Goal: Task Accomplishment & Management: Use online tool/utility

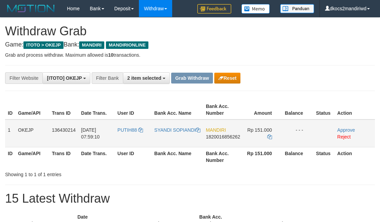
click at [131, 138] on td "PUTIH88" at bounding box center [133, 134] width 37 height 28
copy span "PUTIH88"
drag, startPoint x: 131, startPoint y: 138, endPoint x: 126, endPoint y: 136, distance: 5.4
click at [126, 136] on td "PUTIH88" at bounding box center [133, 134] width 37 height 28
click at [127, 137] on td "PUTIH88" at bounding box center [133, 134] width 37 height 28
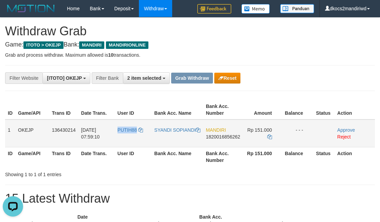
drag, startPoint x: 127, startPoint y: 137, endPoint x: 119, endPoint y: 134, distance: 8.1
click at [119, 134] on td "PUTIH88" at bounding box center [133, 134] width 37 height 28
click at [178, 136] on td "SYANDI SOPIANDI" at bounding box center [177, 134] width 52 height 28
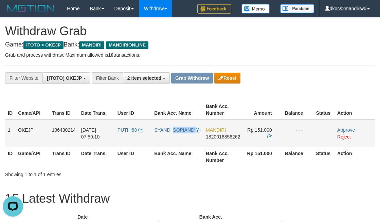
copy tr "SYANDI SOPIANDI"
click at [178, 136] on td "SYANDI SOPIANDI" at bounding box center [177, 134] width 52 height 28
click at [346, 130] on link "Approve" at bounding box center [346, 129] width 18 height 5
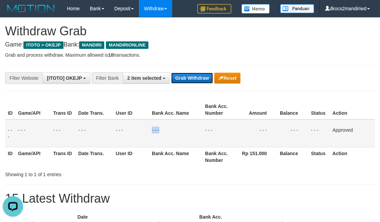
click at [192, 77] on button "Grab Withdraw" at bounding box center [192, 78] width 42 height 11
click at [171, 73] on button "Grab Withdraw" at bounding box center [192, 78] width 42 height 11
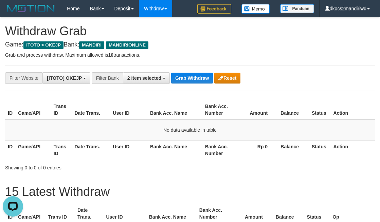
click at [309, 73] on div "**********" at bounding box center [158, 78] width 317 height 12
click at [144, 80] on span "2 item selected" at bounding box center [144, 77] width 34 height 5
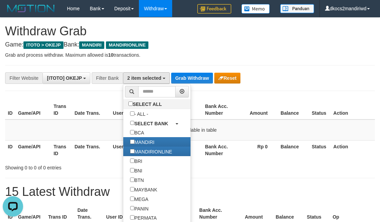
click at [297, 80] on div "**********" at bounding box center [158, 78] width 317 height 12
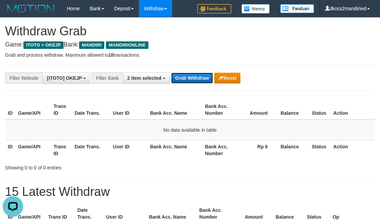
click at [199, 77] on button "Grab Withdraw" at bounding box center [192, 78] width 42 height 11
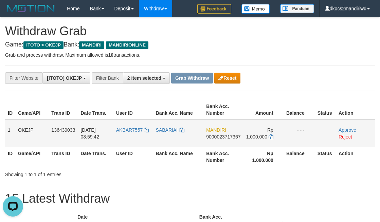
click at [134, 141] on td "AKBAR7557" at bounding box center [133, 134] width 40 height 28
copy link "AKBAR7557"
click at [134, 141] on td "AKBAR7557" at bounding box center [133, 134] width 40 height 28
click at [164, 138] on td "SABARIAH" at bounding box center [178, 134] width 51 height 28
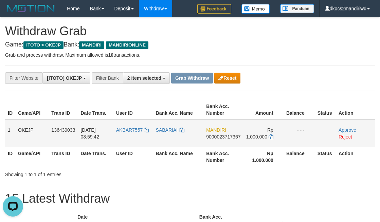
copy link "SABARIAH"
drag, startPoint x: 154, startPoint y: 118, endPoint x: 43, endPoint y: 30, distance: 142.1
click at [157, 117] on tr "ID Game/API Trans ID Date Trans. User ID Bank Acc. Name Bank Acc. Number Amount…" at bounding box center [190, 109] width 370 height 19
click at [349, 132] on link "Approve" at bounding box center [348, 129] width 18 height 5
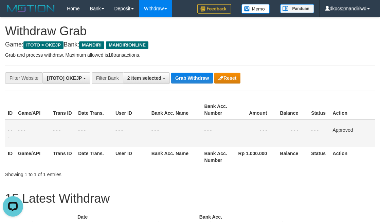
click at [298, 75] on div "**********" at bounding box center [158, 78] width 317 height 12
click at [148, 77] on span "2 item selected" at bounding box center [144, 77] width 34 height 5
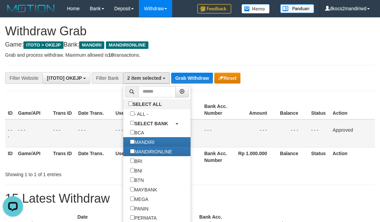
drag, startPoint x: 292, startPoint y: 64, endPoint x: 277, endPoint y: 82, distance: 23.1
click at [292, 64] on div "**********" at bounding box center [190, 217] width 380 height 398
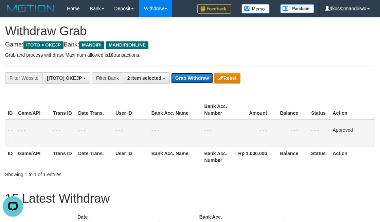
click at [199, 77] on button "Grab Withdraw" at bounding box center [192, 78] width 42 height 11
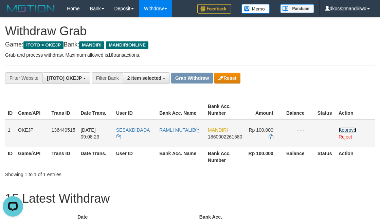
click at [347, 131] on link "Approve" at bounding box center [348, 129] width 18 height 5
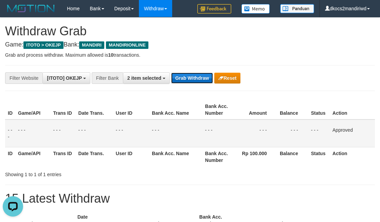
click at [199, 78] on button "Grab Withdraw" at bounding box center [192, 78] width 42 height 11
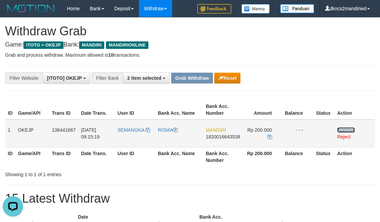
click at [349, 128] on link "Approve" at bounding box center [346, 129] width 18 height 5
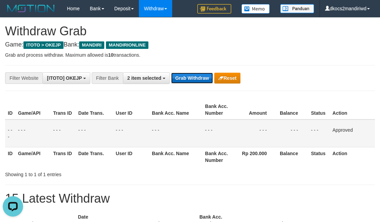
drag, startPoint x: 184, startPoint y: 76, endPoint x: 197, endPoint y: 76, distance: 13.3
click at [184, 76] on button "Grab Withdraw" at bounding box center [192, 78] width 42 height 11
click at [171, 73] on button "Grab Withdraw" at bounding box center [192, 78] width 42 height 11
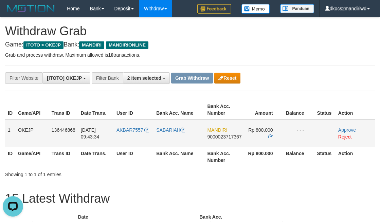
click at [133, 138] on td "AKBAR7557" at bounding box center [134, 134] width 40 height 28
click at [130, 138] on td "AKBAR7557" at bounding box center [134, 134] width 40 height 28
copy span "AKBAR7557"
click at [178, 138] on td "SABARIAH" at bounding box center [178, 134] width 51 height 28
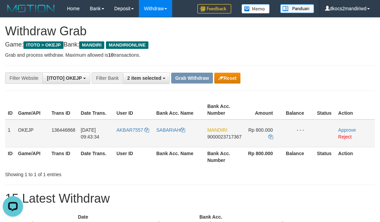
copy link "SABARIAH"
click at [129, 137] on td "AKBAR7557" at bounding box center [134, 134] width 40 height 28
copy span "AKBAR7557"
drag, startPoint x: 129, startPoint y: 137, endPoint x: 124, endPoint y: 138, distance: 5.1
click at [124, 138] on td "AKBAR7557" at bounding box center [134, 134] width 40 height 28
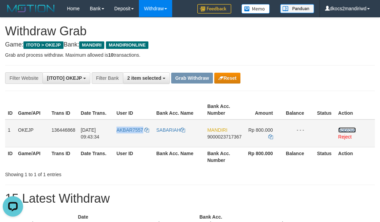
click at [346, 129] on link "Approve" at bounding box center [347, 129] width 18 height 5
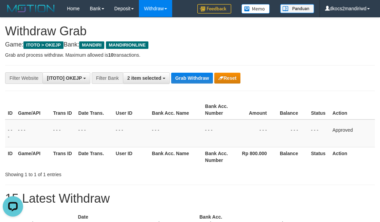
click at [39, 106] on th "Game/API" at bounding box center [32, 109] width 35 height 19
click at [188, 81] on button "Grab Withdraw" at bounding box center [192, 78] width 42 height 11
click at [171, 73] on button "Grab Withdraw" at bounding box center [192, 78] width 42 height 11
click at [195, 43] on h4 "Game: ITOTO > OKEJP Bank: MANDIRI MANDIRIONLINE" at bounding box center [190, 44] width 370 height 7
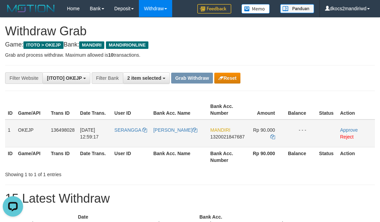
click at [133, 135] on td "SERANGGA" at bounding box center [131, 134] width 39 height 28
drag, startPoint x: 133, startPoint y: 135, endPoint x: 129, endPoint y: 132, distance: 4.7
click at [129, 132] on td "SERANGGA" at bounding box center [131, 134] width 39 height 28
copy span "SERANGGA"
click at [172, 142] on td "[PERSON_NAME]" at bounding box center [178, 134] width 57 height 28
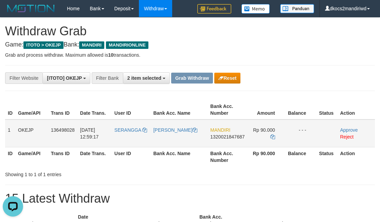
click at [171, 140] on td "[PERSON_NAME]" at bounding box center [178, 134] width 57 height 28
copy link "[PERSON_NAME]"
click at [345, 129] on link "Approve" at bounding box center [349, 129] width 18 height 5
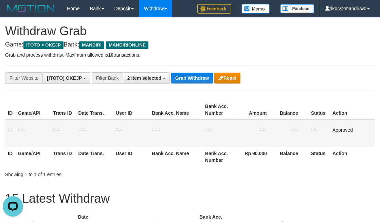
click at [214, 41] on h4 "Game: ITOTO > OKEJP Bank: MANDIRI MANDIRIONLINE" at bounding box center [190, 44] width 370 height 7
click at [195, 75] on button "Grab Withdraw" at bounding box center [192, 78] width 42 height 11
click at [171, 73] on button "Grab Withdraw" at bounding box center [192, 78] width 42 height 11
click at [282, 53] on p "Grab and process withdraw. Maximum allowed is 10 transactions." at bounding box center [190, 55] width 370 height 7
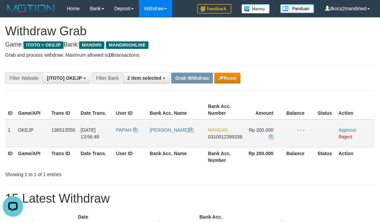
drag, startPoint x: 128, startPoint y: 139, endPoint x: 125, endPoint y: 138, distance: 3.8
click at [128, 139] on td "PAPAH" at bounding box center [130, 134] width 34 height 28
copy span "PAPAH"
click at [124, 138] on td "PAPAH" at bounding box center [130, 134] width 34 height 28
drag, startPoint x: 160, startPoint y: 138, endPoint x: 170, endPoint y: 137, distance: 10.2
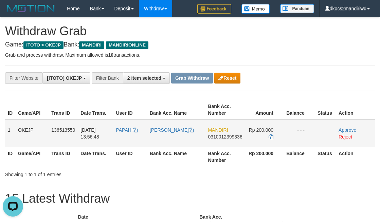
click at [160, 137] on td "[PERSON_NAME]" at bounding box center [176, 134] width 58 height 28
drag, startPoint x: 189, startPoint y: 137, endPoint x: 220, endPoint y: 144, distance: 31.7
click at [197, 137] on td "[PERSON_NAME]" at bounding box center [176, 134] width 58 height 28
copy link "[PERSON_NAME]"
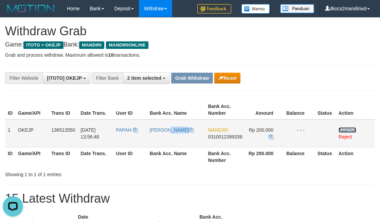
click at [344, 129] on link "Approve" at bounding box center [348, 129] width 18 height 5
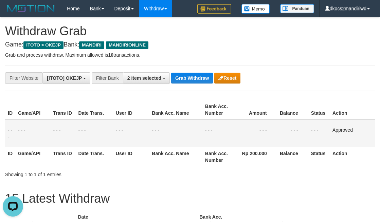
click at [242, 43] on h4 "Game: ITOTO > OKEJP Bank: MANDIRI MANDIRIONLINE" at bounding box center [190, 44] width 370 height 7
click at [142, 76] on span "2 item selected" at bounding box center [144, 77] width 34 height 5
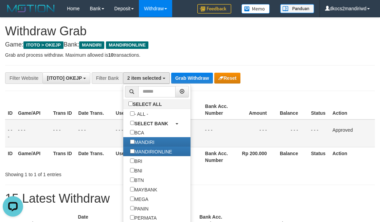
click at [308, 78] on div "**********" at bounding box center [158, 78] width 317 height 12
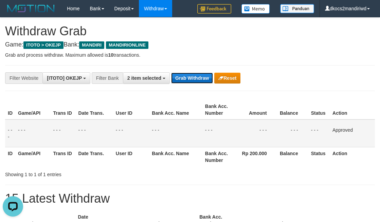
click at [196, 73] on button "Grab Withdraw" at bounding box center [192, 78] width 42 height 11
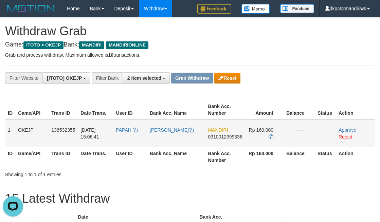
click at [125, 140] on td "PAPAH" at bounding box center [130, 134] width 34 height 28
copy span "PAPAH"
click at [158, 133] on td "[PERSON_NAME]" at bounding box center [176, 134] width 58 height 28
drag, startPoint x: 156, startPoint y: 132, endPoint x: 196, endPoint y: 142, distance: 41.1
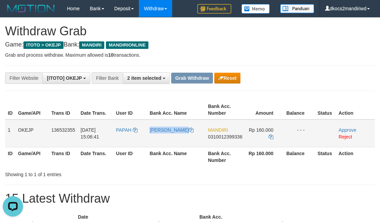
click at [196, 142] on tr "1 OKEJP 136532355 [DATE] 15:06:41 PAPAH [PERSON_NAME] MANDIRI 0310012399336 Rp …" at bounding box center [190, 134] width 370 height 28
copy tr "[PERSON_NAME]"
click at [333, 73] on div "**********" at bounding box center [190, 78] width 380 height 12
click at [347, 127] on link "Approve" at bounding box center [348, 129] width 18 height 5
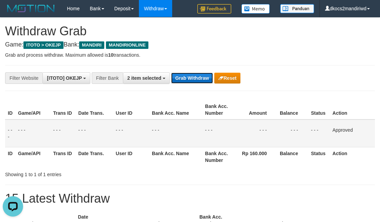
click at [195, 81] on button "Grab Withdraw" at bounding box center [192, 78] width 42 height 11
click at [171, 73] on button "Grab Withdraw" at bounding box center [192, 78] width 42 height 11
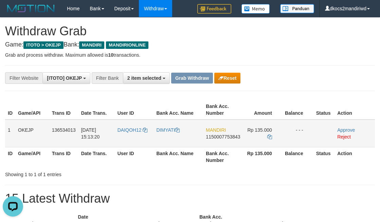
click at [125, 139] on td "DAIQOH12" at bounding box center [134, 134] width 39 height 28
drag, startPoint x: 125, startPoint y: 139, endPoint x: 122, endPoint y: 137, distance: 3.7
click at [122, 137] on td "DAIQOH12" at bounding box center [134, 134] width 39 height 28
copy span "DAIQOH12"
click at [134, 140] on td "DAIQOH12" at bounding box center [134, 134] width 39 height 28
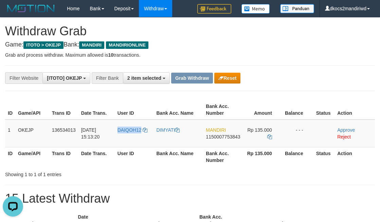
drag, startPoint x: 134, startPoint y: 140, endPoint x: 25, endPoint y: 156, distance: 109.6
click at [131, 139] on td "DAIQOH12" at bounding box center [134, 134] width 39 height 28
drag, startPoint x: 131, startPoint y: 139, endPoint x: 124, endPoint y: 138, distance: 6.5
click at [126, 138] on td "DAIQOH12" at bounding box center [134, 134] width 39 height 28
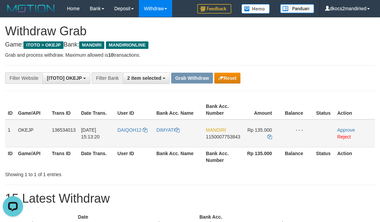
click at [166, 140] on td "DIMYATI" at bounding box center [179, 134] width 50 height 28
copy link "DIMYATI"
click at [344, 128] on link "Approve" at bounding box center [346, 129] width 18 height 5
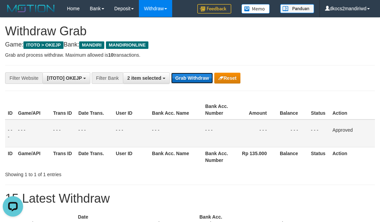
click at [192, 78] on button "Grab Withdraw" at bounding box center [192, 78] width 42 height 11
click at [171, 73] on button "Grab Withdraw" at bounding box center [192, 78] width 42 height 11
drag, startPoint x: 205, startPoint y: 58, endPoint x: 39, endPoint y: 65, distance: 166.2
click at [205, 57] on p "Grab and process withdraw. Maximum allowed is 10 transactions." at bounding box center [190, 55] width 370 height 7
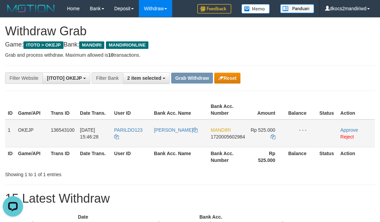
click at [132, 137] on td "PARILDO123" at bounding box center [131, 134] width 40 height 28
copy span "PARILDO123"
click at [130, 136] on td "PARILDO123" at bounding box center [131, 134] width 40 height 28
click at [348, 130] on link "Approve" at bounding box center [349, 129] width 18 height 5
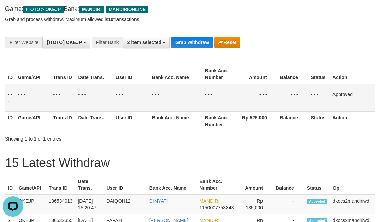
scroll to position [102, 0]
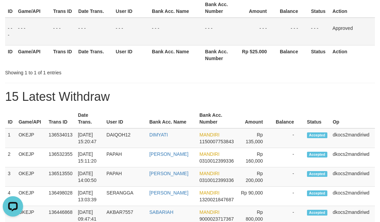
click at [123, 0] on th "User ID" at bounding box center [131, 7] width 36 height 19
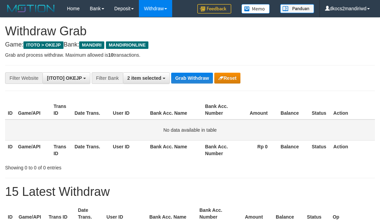
scroll to position [51, 0]
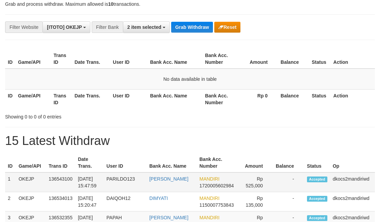
click at [125, 189] on td "PARILDO123" at bounding box center [125, 182] width 43 height 20
copy tr "PARILDO123"
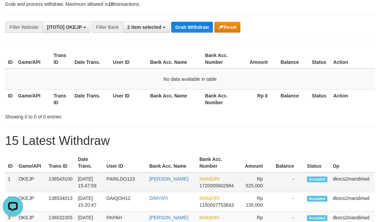
click at [157, 183] on td "[PERSON_NAME]" at bounding box center [172, 182] width 50 height 20
click at [147, 178] on td "PARILDO123" at bounding box center [125, 182] width 43 height 20
drag, startPoint x: 151, startPoint y: 178, endPoint x: 183, endPoint y: 193, distance: 35.0
click at [183, 192] on tr "1 OKEJP 136543100 [DATE] 15:47:59 PARILDO123 PARILDO [PERSON_NAME] MANDIRI 1720…" at bounding box center [190, 182] width 370 height 20
copy tr "[PERSON_NAME]"
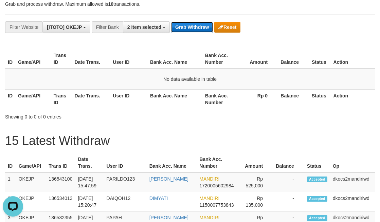
click at [188, 23] on button "Grab Withdraw" at bounding box center [192, 27] width 42 height 11
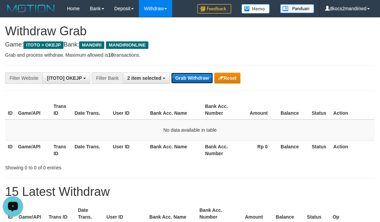
click at [183, 80] on button "Grab Withdraw" at bounding box center [192, 78] width 42 height 11
click at [171, 73] on button "Grab Withdraw" at bounding box center [192, 78] width 42 height 11
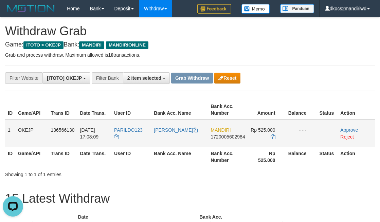
click at [132, 139] on td "PARILDO123" at bounding box center [131, 134] width 40 height 28
click at [130, 138] on td "PARILDO123" at bounding box center [131, 134] width 40 height 28
copy span "PARILDO123"
click at [349, 128] on link "Approve" at bounding box center [349, 129] width 18 height 5
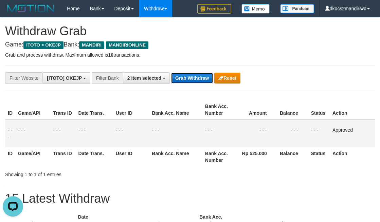
click at [188, 83] on button "Grab Withdraw" at bounding box center [192, 78] width 42 height 11
click at [171, 73] on button "Grab Withdraw" at bounding box center [192, 78] width 42 height 11
click at [199, 52] on p "Grab and process withdraw. Maximum allowed is 10 transactions." at bounding box center [190, 55] width 370 height 7
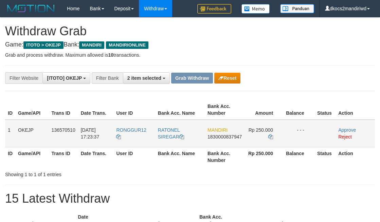
click at [135, 136] on td "RONGGUR12" at bounding box center [133, 134] width 41 height 28
copy tr "RONGGUR12"
click at [170, 150] on th "Bank Acc. Name" at bounding box center [180, 156] width 50 height 19
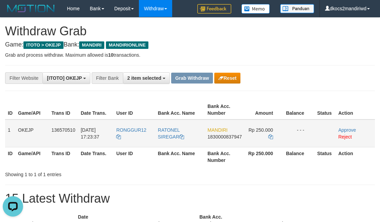
click at [167, 144] on td "RATONEL SIREGAR" at bounding box center [180, 134] width 50 height 28
copy link "SIREGAR"
click at [167, 144] on td "RATONEL SIREGAR" at bounding box center [180, 134] width 50 height 28
copy link "RATONEL SIREGAR"
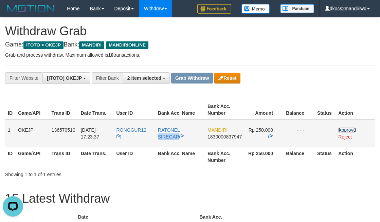
click at [352, 127] on link "Approve" at bounding box center [347, 129] width 18 height 5
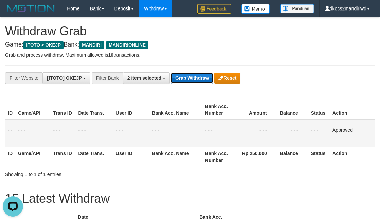
click at [183, 78] on button "Grab Withdraw" at bounding box center [192, 78] width 42 height 11
click at [171, 73] on button "Grab Withdraw" at bounding box center [192, 78] width 42 height 11
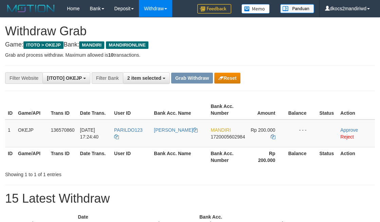
click at [137, 140] on td "PARILDO123" at bounding box center [131, 134] width 40 height 28
copy span "PARILDO123"
drag, startPoint x: 0, startPoint y: 0, endPoint x: 131, endPoint y: 138, distance: 190.2
click at [131, 138] on td "PARILDO123" at bounding box center [131, 134] width 40 height 28
click at [175, 146] on td "[PERSON_NAME]" at bounding box center [179, 134] width 57 height 28
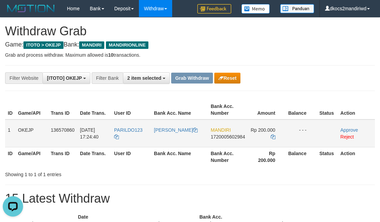
click at [175, 146] on td "[PERSON_NAME]" at bounding box center [179, 134] width 57 height 28
copy tr "[PERSON_NAME]"
click at [175, 146] on td "[PERSON_NAME]" at bounding box center [179, 134] width 57 height 28
click at [343, 128] on link "Approve" at bounding box center [349, 129] width 18 height 5
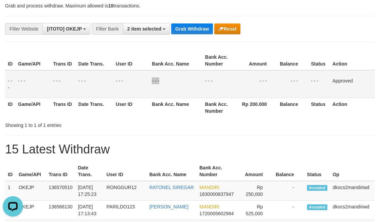
scroll to position [51, 0]
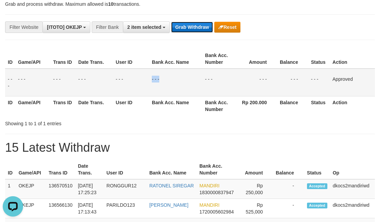
click at [185, 28] on button "Grab Withdraw" at bounding box center [192, 27] width 42 height 11
click at [171, 22] on button "Grab Withdraw" at bounding box center [192, 27] width 42 height 11
click at [255, 79] on td "- - -" at bounding box center [256, 83] width 41 height 28
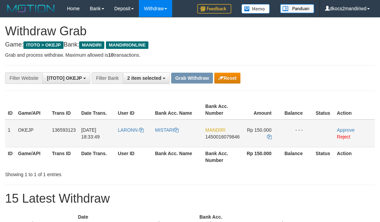
click at [128, 141] on td "LARONN" at bounding box center [133, 134] width 37 height 28
copy span "AR"
click at [123, 140] on td "LARONN" at bounding box center [133, 134] width 37 height 28
click at [134, 141] on td "LARONN" at bounding box center [133, 134] width 37 height 28
copy span "LARONN"
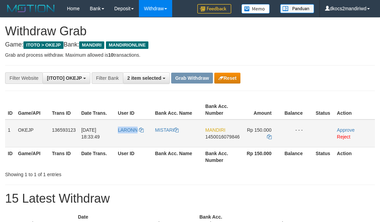
click at [131, 141] on td "LARONN" at bounding box center [133, 134] width 37 height 28
click at [156, 136] on td "MISTARI" at bounding box center [177, 134] width 50 height 28
copy link "MISTARI"
click at [156, 136] on td "MISTARI" at bounding box center [177, 134] width 50 height 28
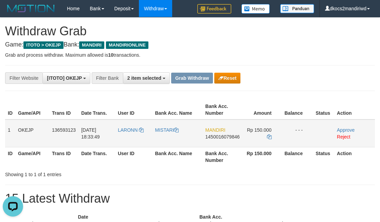
copy link "MISTARI"
click at [345, 129] on link "Approve" at bounding box center [346, 129] width 18 height 5
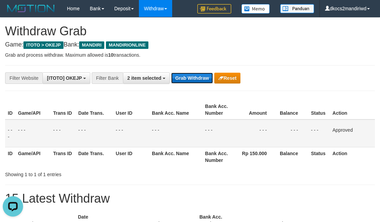
click at [202, 76] on button "Grab Withdraw" at bounding box center [192, 78] width 42 height 11
click at [171, 73] on button "Grab Withdraw" at bounding box center [192, 78] width 42 height 11
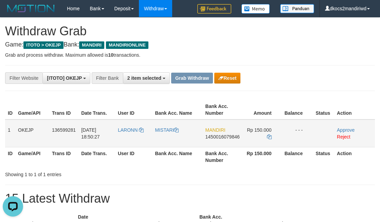
click at [128, 138] on td "LARONN" at bounding box center [133, 134] width 37 height 28
drag, startPoint x: 128, startPoint y: 138, endPoint x: 0, endPoint y: 146, distance: 127.6
click at [122, 138] on td "LARONN" at bounding box center [133, 134] width 37 height 28
copy span "LARONN"
click at [170, 137] on td "MISTARI" at bounding box center [177, 134] width 50 height 28
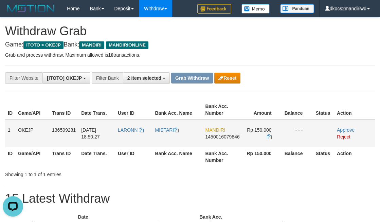
drag, startPoint x: 170, startPoint y: 137, endPoint x: 19, endPoint y: 135, distance: 151.4
click at [170, 137] on td "MISTARI" at bounding box center [177, 134] width 50 height 28
copy link "MISTARI"
click at [350, 128] on link "Approve" at bounding box center [346, 129] width 18 height 5
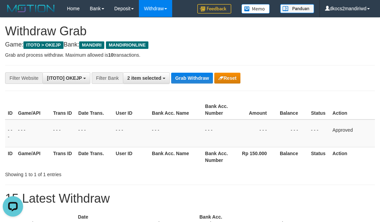
drag, startPoint x: 244, startPoint y: 36, endPoint x: 193, endPoint y: 72, distance: 63.3
click at [244, 36] on h1 "Withdraw Grab" at bounding box center [190, 31] width 370 height 14
click at [190, 81] on button "Grab Withdraw" at bounding box center [192, 78] width 42 height 11
